Goal: Transaction & Acquisition: Obtain resource

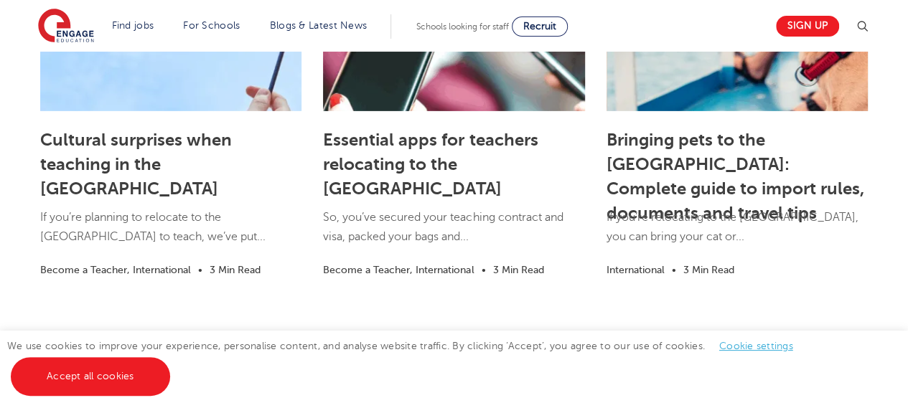
scroll to position [2270, 0]
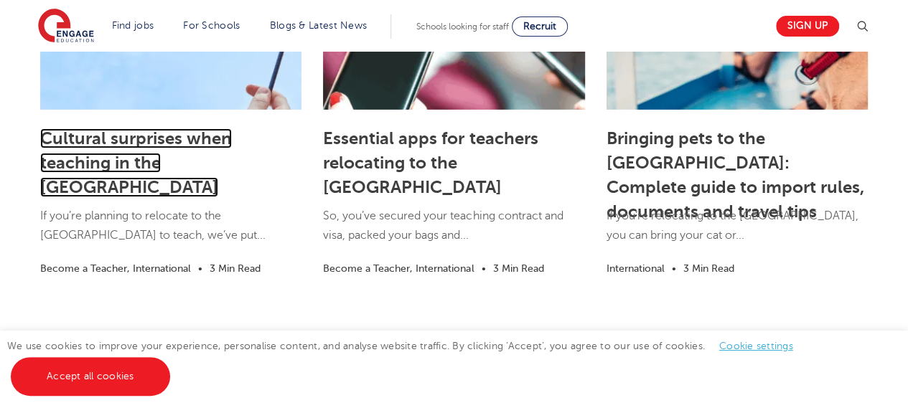
click at [115, 128] on link "Cultural surprises when teaching in the UK" at bounding box center [136, 162] width 192 height 69
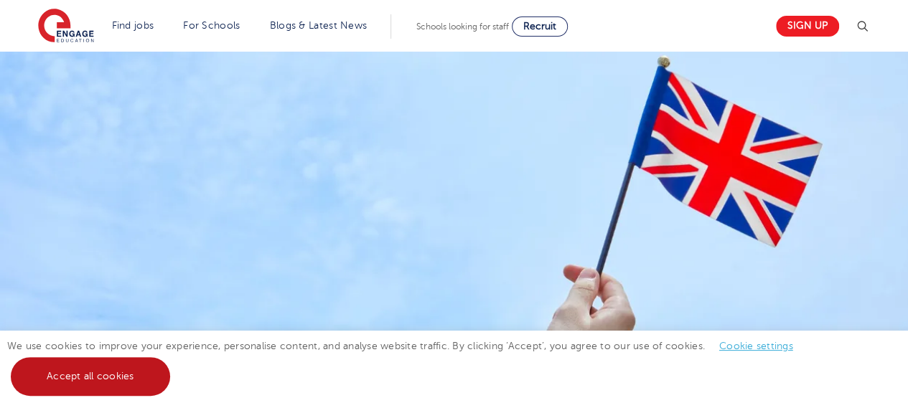
click at [94, 397] on div "We use cookies to improve your experience, personalise content, and analyse web…" at bounding box center [454, 369] width 908 height 77
click at [133, 360] on link "Accept all cookies" at bounding box center [90, 376] width 159 height 39
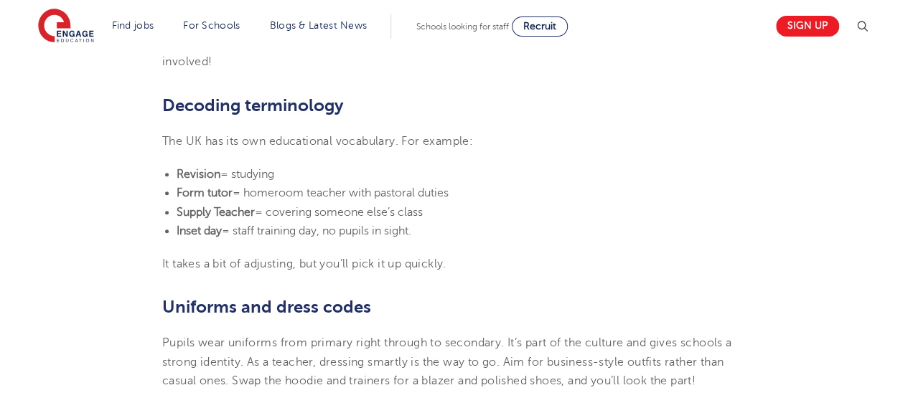
scroll to position [628, 0]
drag, startPoint x: 174, startPoint y: 129, endPoint x: 293, endPoint y: 129, distance: 119.1
click at [293, 166] on ul "Revision = studying Form tutor = homeroom teacher with pastoral duties Supply T…" at bounding box center [453, 203] width 583 height 75
drag, startPoint x: 175, startPoint y: 146, endPoint x: 478, endPoint y: 142, distance: 302.8
click at [478, 166] on ul "Revision = studying Form tutor = homeroom teacher with pastoral duties Supply T…" at bounding box center [453, 203] width 583 height 75
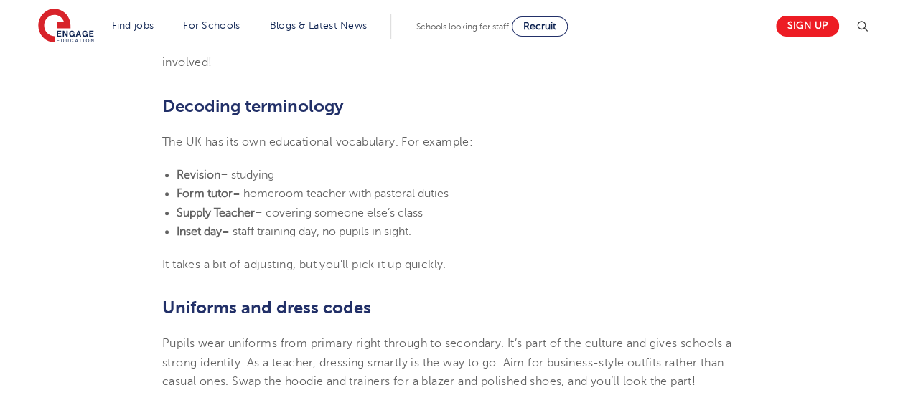
drag, startPoint x: 176, startPoint y: 164, endPoint x: 445, endPoint y: 164, distance: 269.1
click at [445, 204] on li "Supply Teacher = covering someone else’s class" at bounding box center [461, 213] width 569 height 19
drag, startPoint x: 169, startPoint y: 182, endPoint x: 445, endPoint y: 180, distance: 275.5
click at [445, 222] on li "Inset day = staff training day, no pupils in sight." at bounding box center [461, 231] width 569 height 19
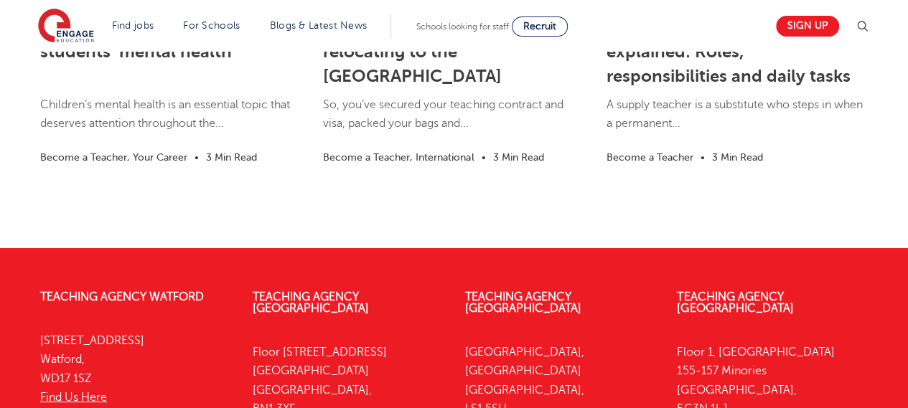
scroll to position [2640, 0]
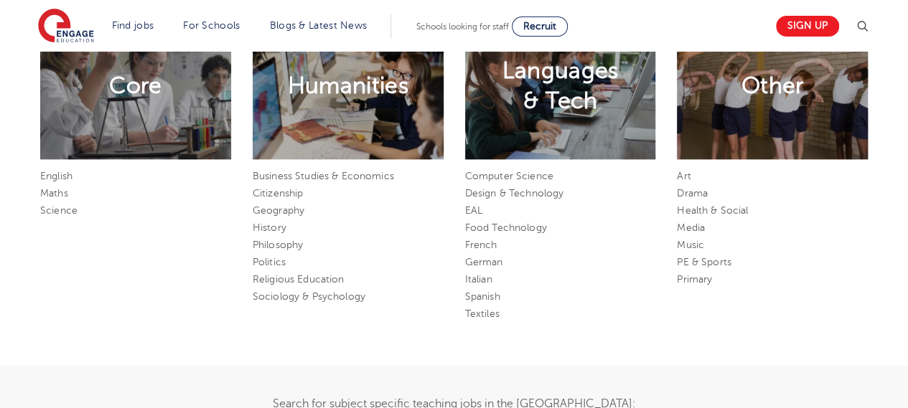
scroll to position [706, 0]
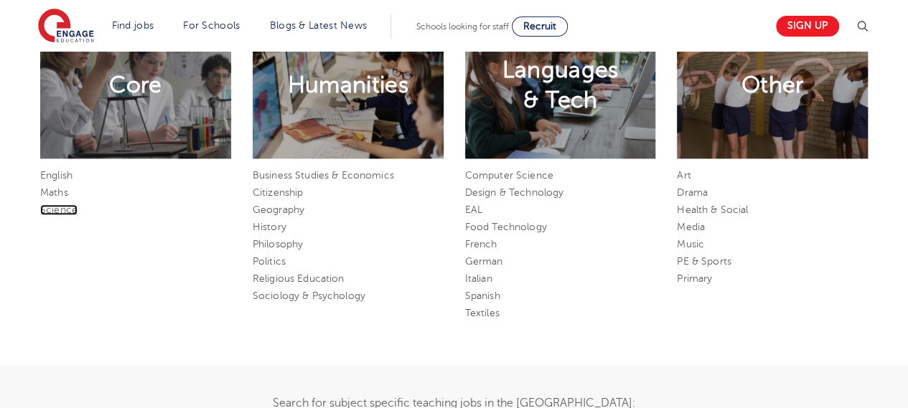
click at [64, 215] on link "Science" at bounding box center [58, 209] width 37 height 11
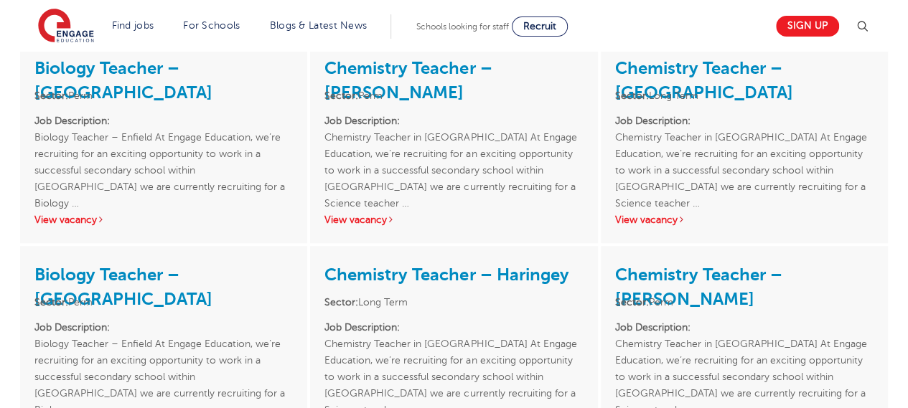
scroll to position [547, 0]
click at [67, 218] on link "View vacancy" at bounding box center [69, 220] width 70 height 11
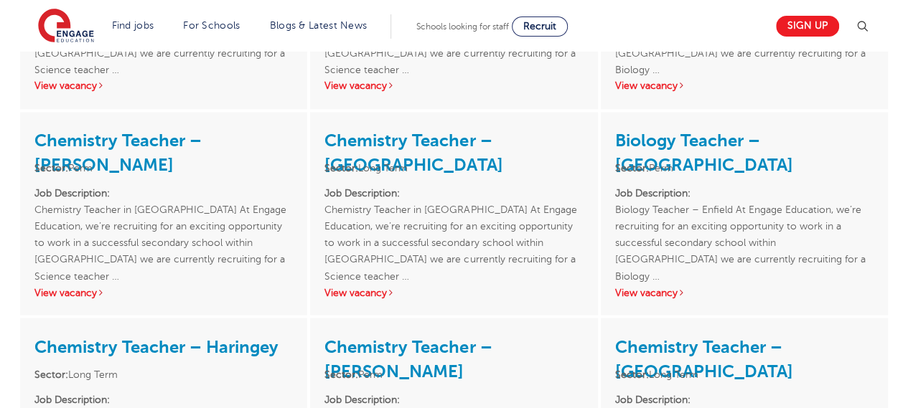
scroll to position [1093, 0]
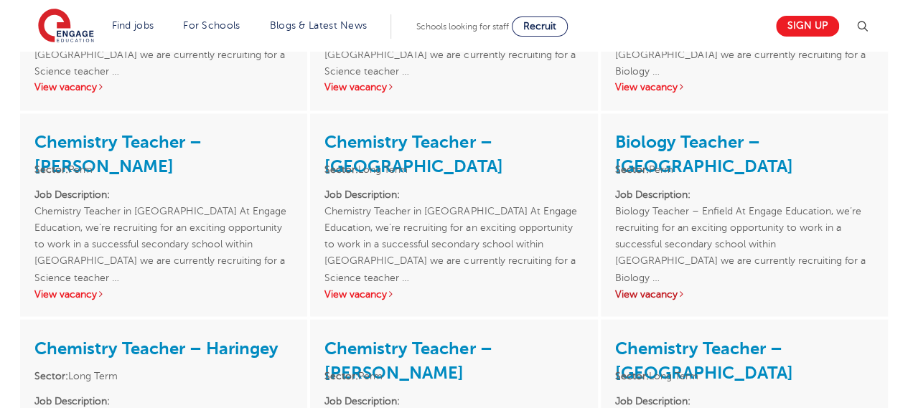
click at [645, 291] on link "View vacancy" at bounding box center [650, 293] width 70 height 11
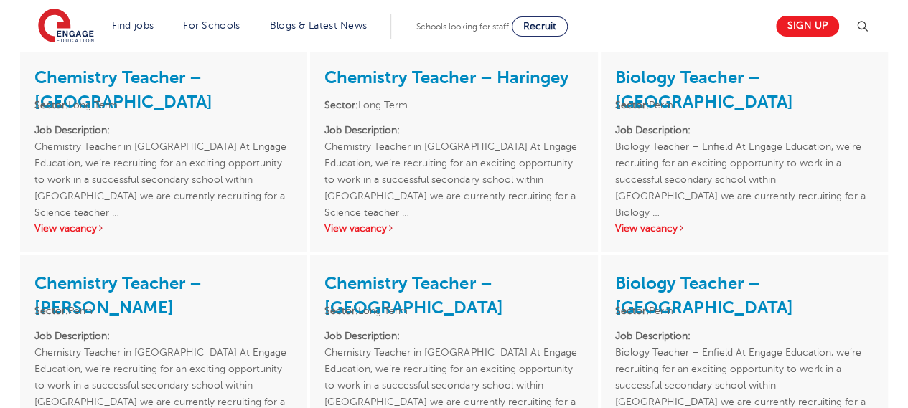
scroll to position [951, 0]
click at [649, 232] on link "View vacancy" at bounding box center [650, 229] width 70 height 11
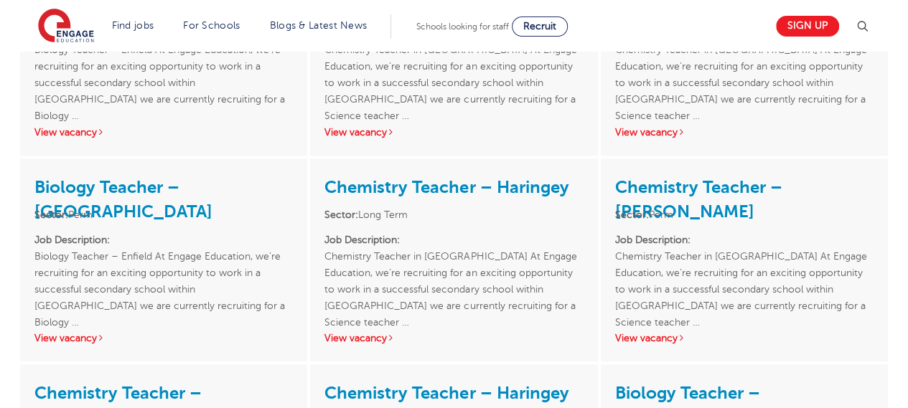
scroll to position [635, 0]
click at [72, 348] on div "Biology Teacher – Enfield Sector: Perm Job Description: Biology Teacher – Enfie…" at bounding box center [163, 260] width 287 height 203
click at [76, 334] on link "View vacancy" at bounding box center [69, 339] width 70 height 11
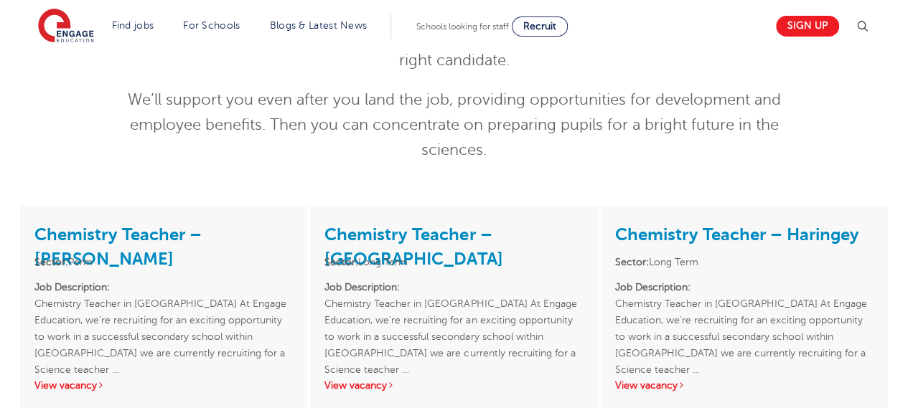
click at [74, 163] on div "Science Teacher Jobs Whether you teach biology, chemistry or physics, you’ve co…" at bounding box center [454, 48] width 870 height 258
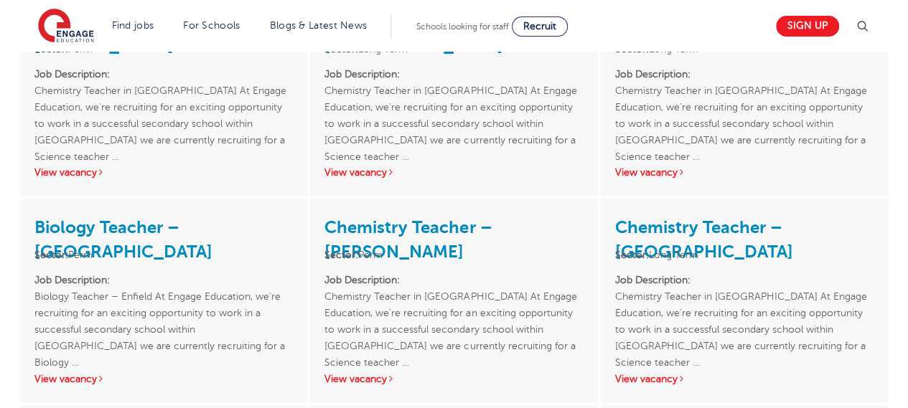
scroll to position [390, 0]
click at [67, 377] on link "View vacancy" at bounding box center [69, 378] width 70 height 11
click at [58, 174] on link "View vacancy" at bounding box center [69, 171] width 70 height 11
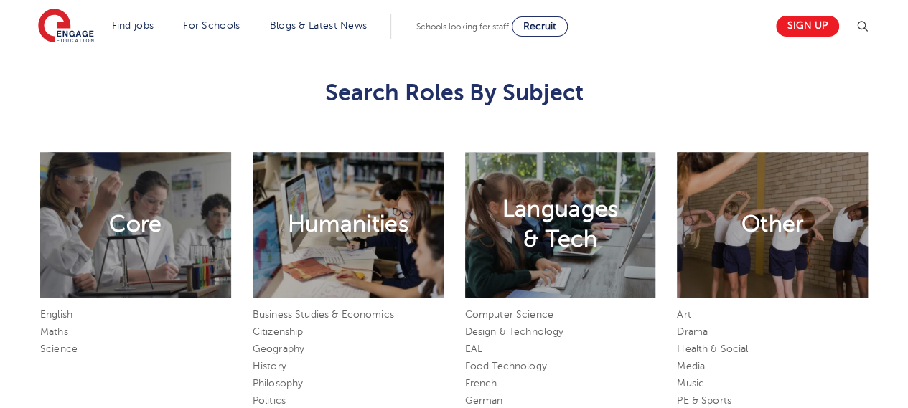
scroll to position [514, 0]
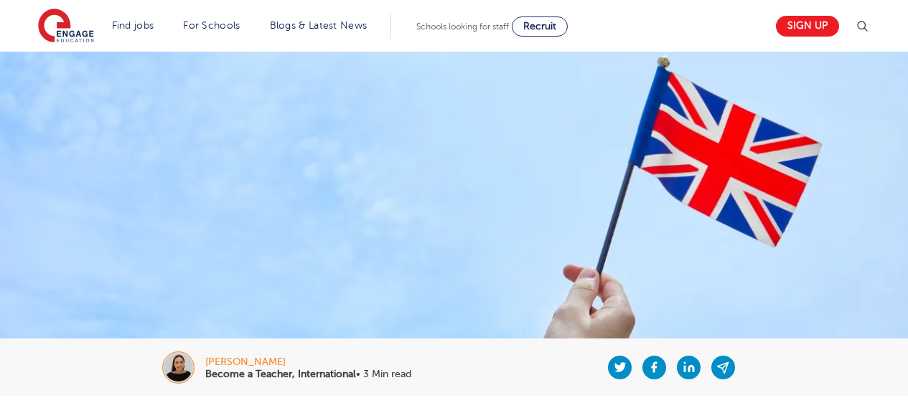
scroll to position [2640, 0]
